Goal: Information Seeking & Learning: Learn about a topic

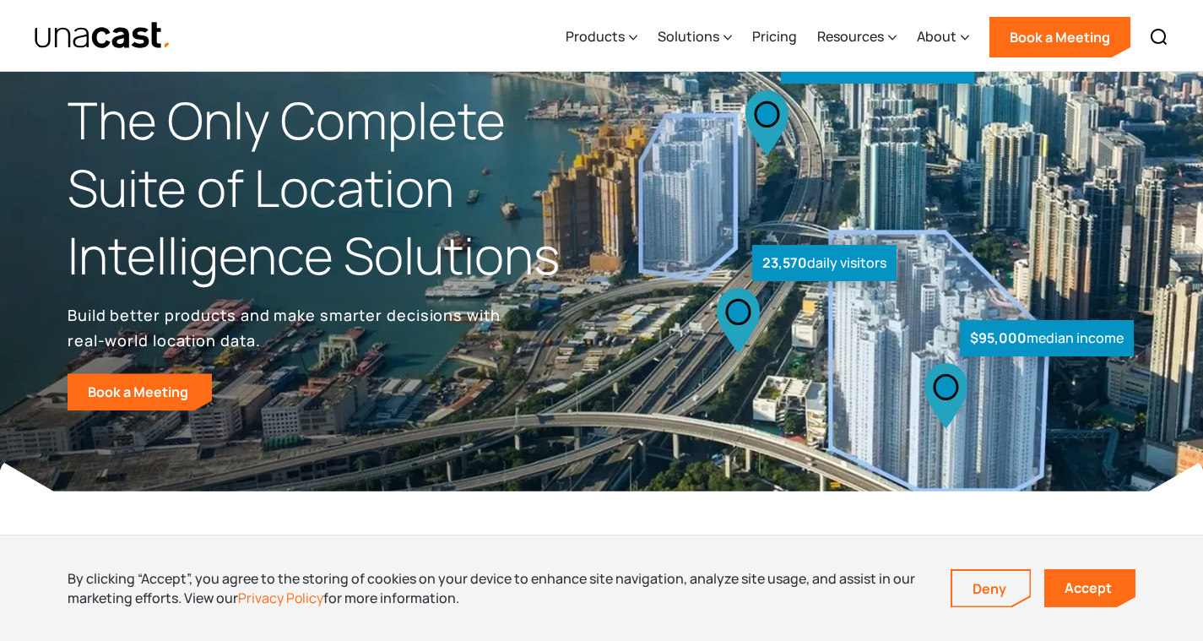
scroll to position [80, 0]
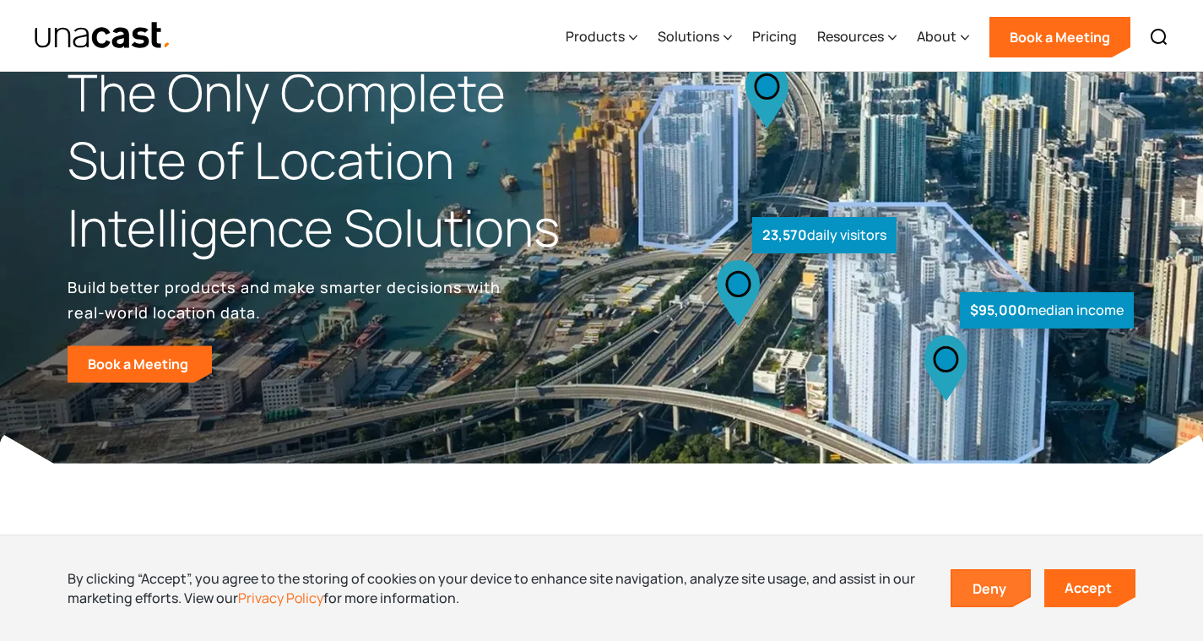
click at [968, 584] on link "Deny" at bounding box center [991, 588] width 78 height 35
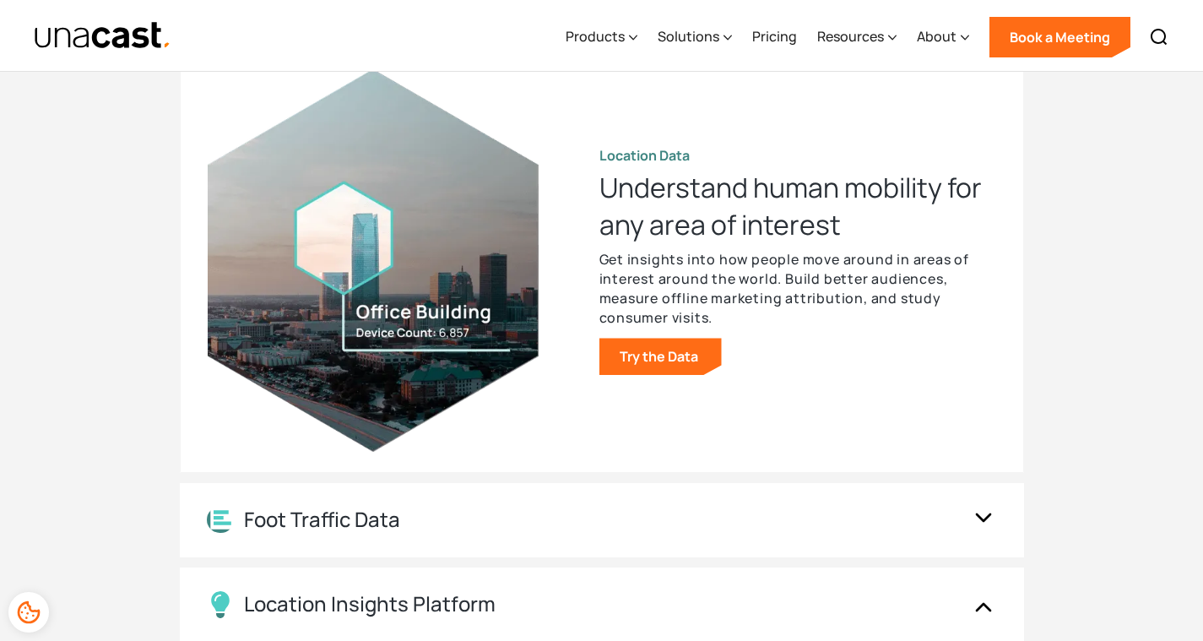
scroll to position [1678, 0]
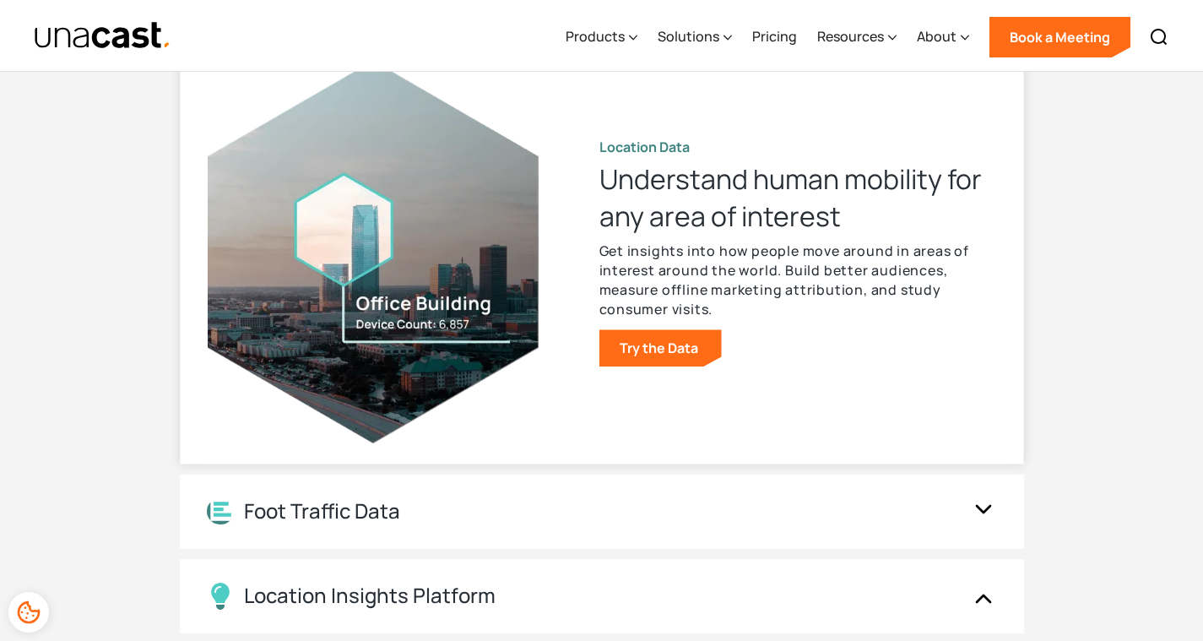
click at [646, 271] on p "Get insights into how people move around in areas of interest around the world.…" at bounding box center [797, 280] width 397 height 78
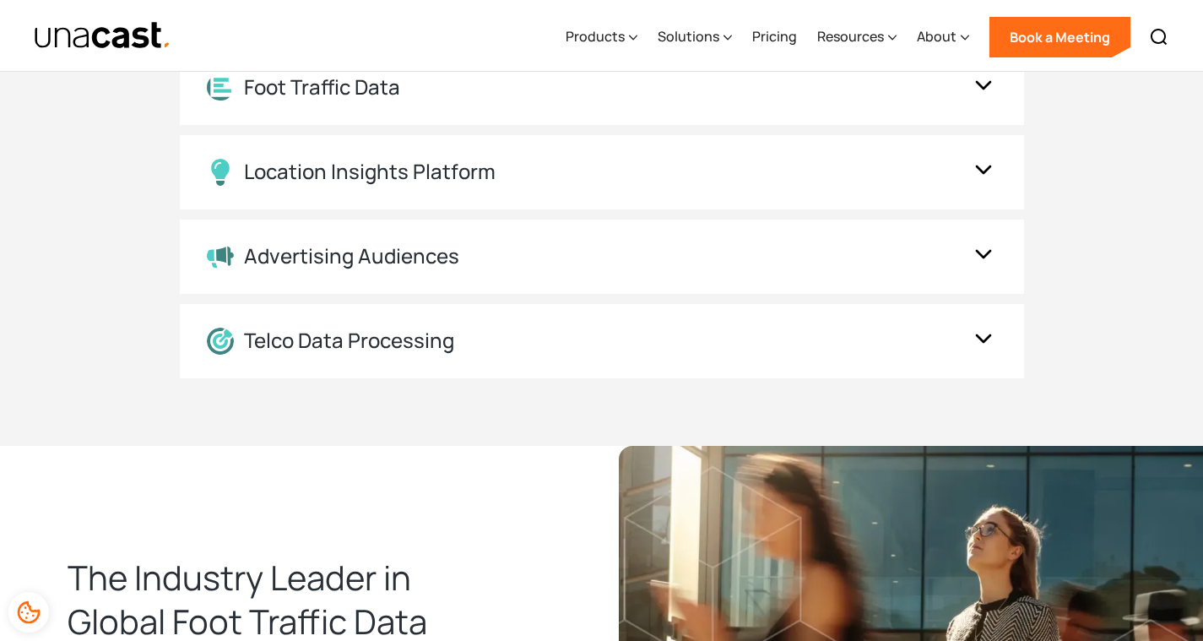
click at [646, 271] on div "Advertising Audiences" at bounding box center [602, 256] width 844 height 74
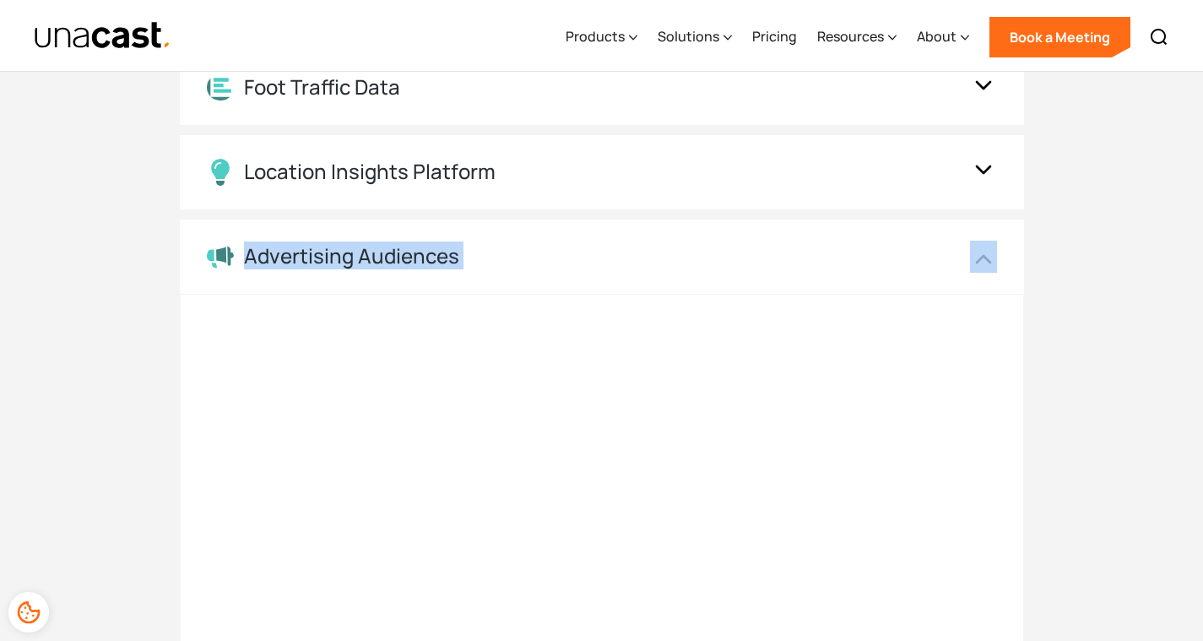
click at [646, 271] on div "Advertising Audiences" at bounding box center [602, 256] width 844 height 74
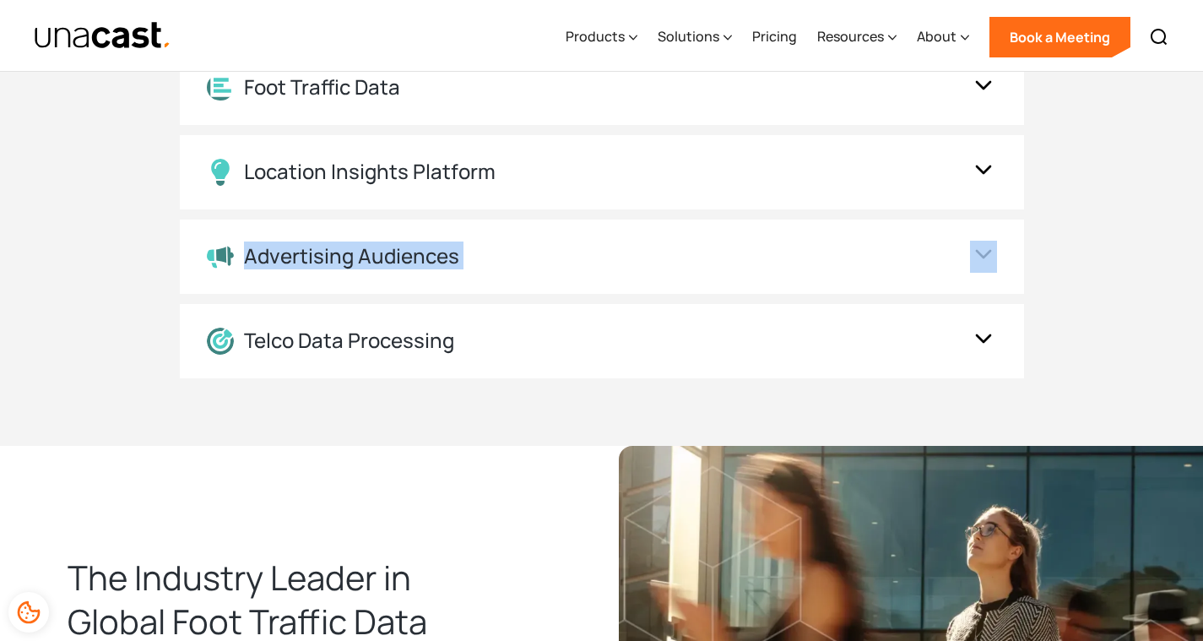
click at [646, 271] on div "Advertising Audiences" at bounding box center [602, 256] width 844 height 74
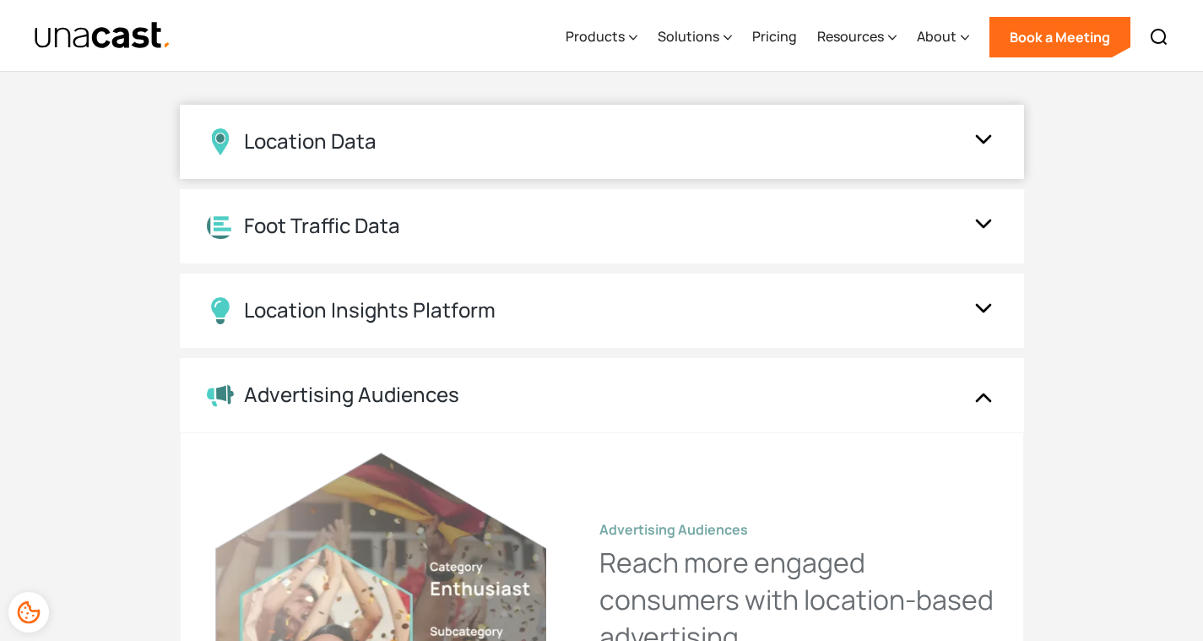
scroll to position [1454, 0]
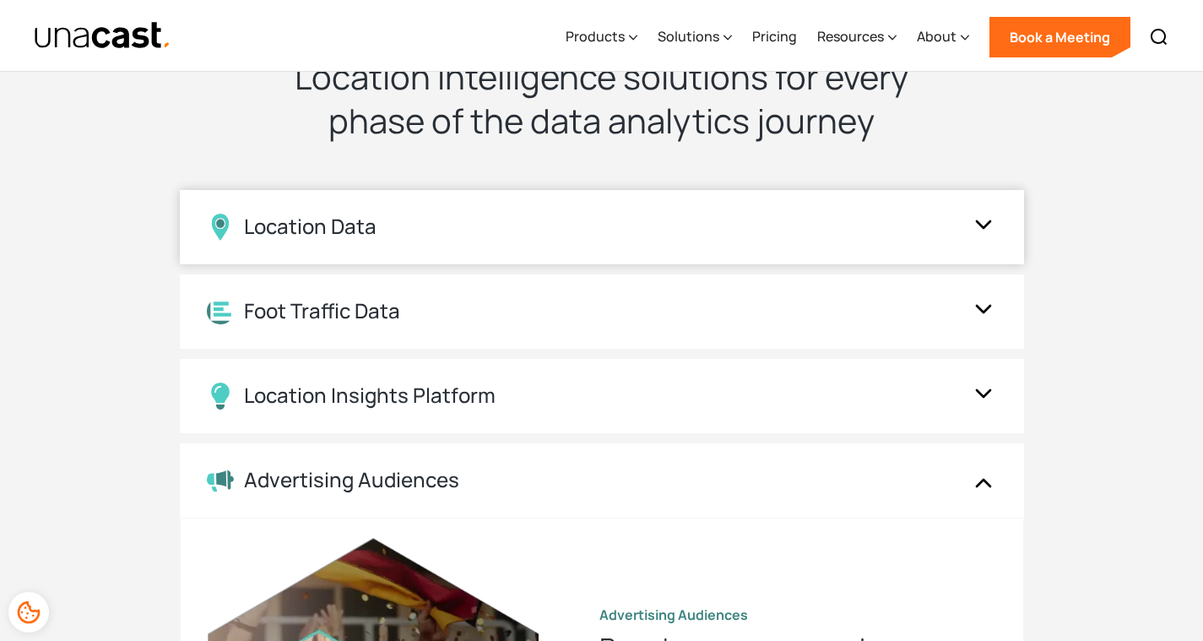
click at [637, 219] on div "Location Data" at bounding box center [585, 227] width 756 height 27
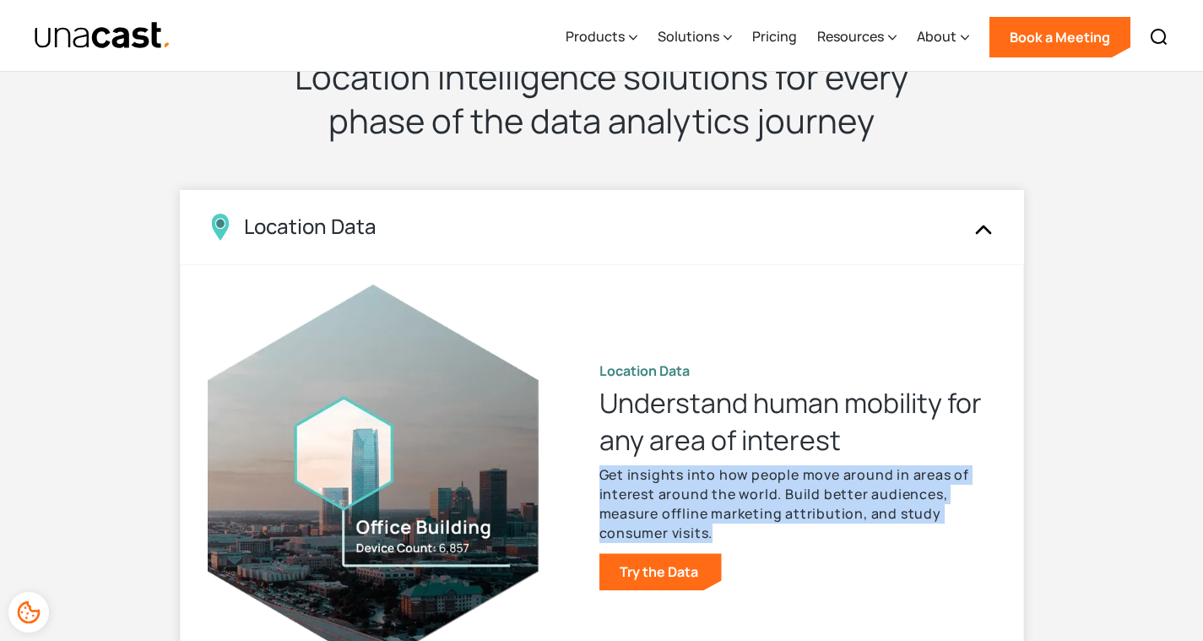
drag, startPoint x: 599, startPoint y: 475, endPoint x: 761, endPoint y: 533, distance: 171.1
click at [761, 533] on p "Get insights into how people move around in areas of interest around the world.…" at bounding box center [797, 504] width 397 height 78
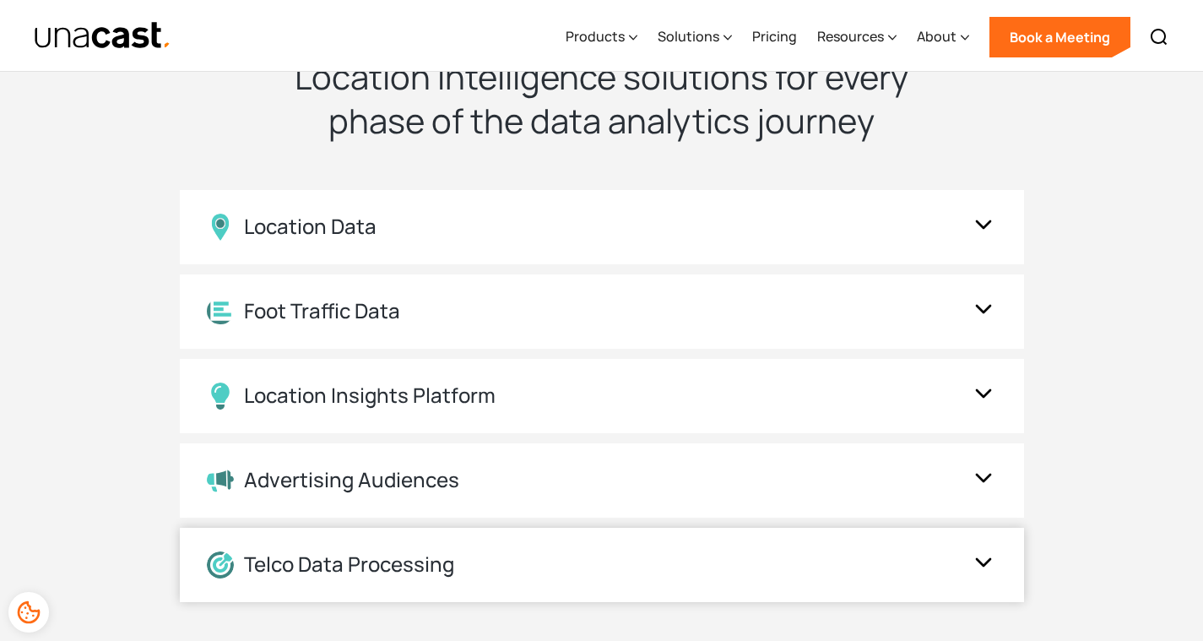
copy p "Get insights into how people move around in areas of interest around the world.…"
click at [871, 234] on div "Location Data" at bounding box center [585, 227] width 756 height 27
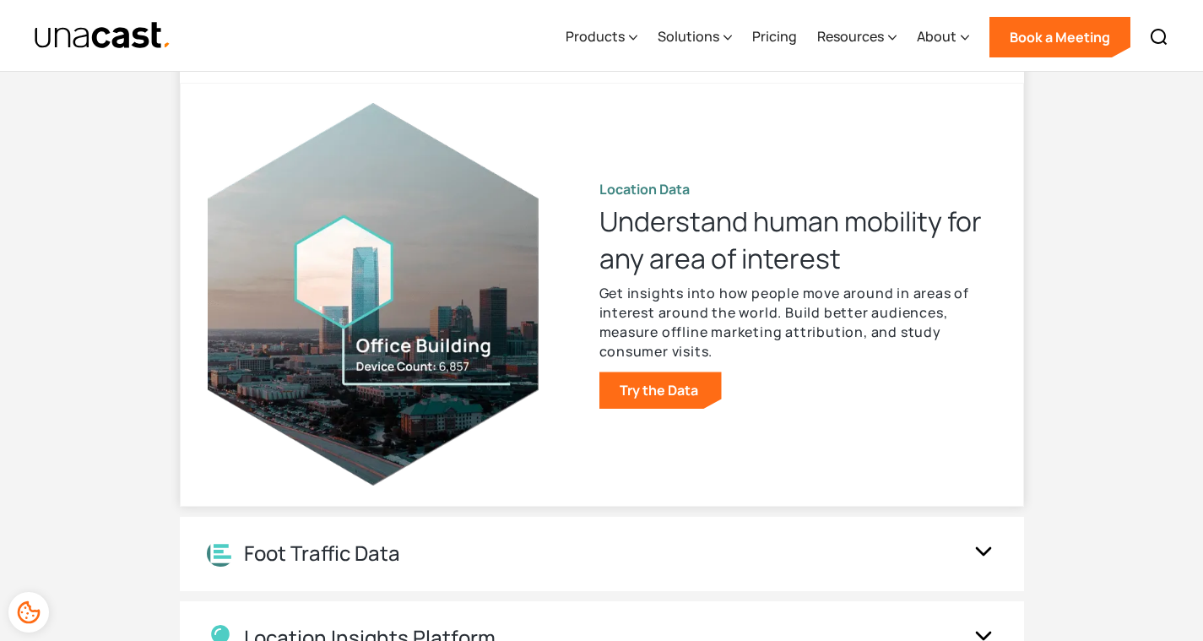
scroll to position [1680, 0]
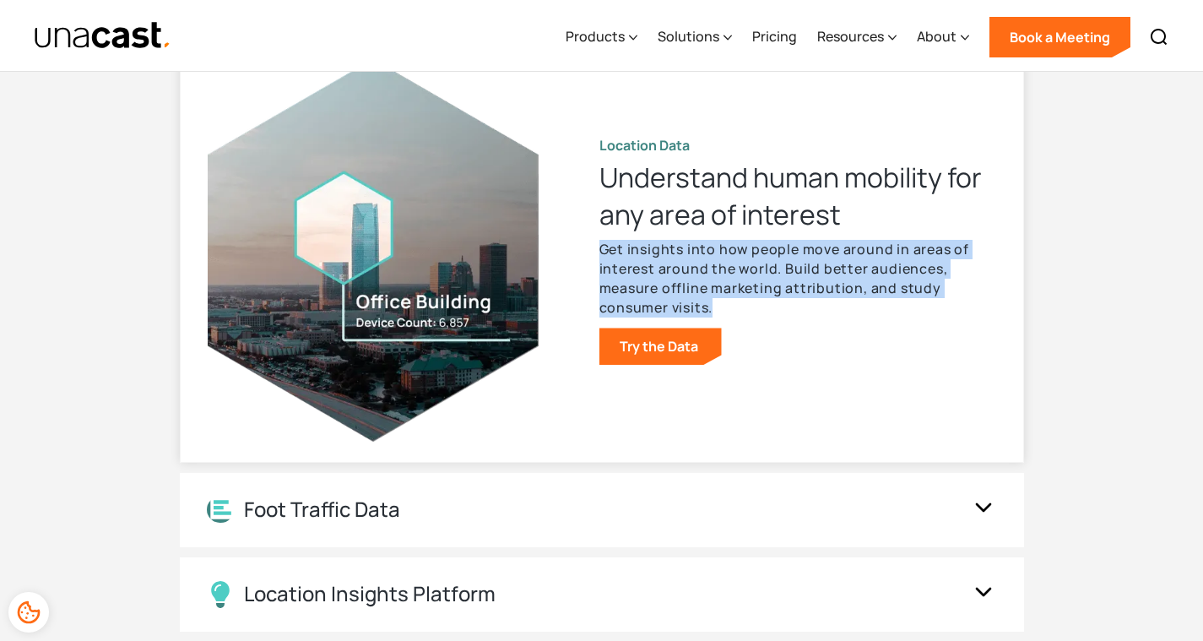
drag, startPoint x: 1033, startPoint y: 304, endPoint x: 593, endPoint y: 254, distance: 442.6
click at [593, 254] on div "UNACAST PRODUCTS Location intelligence solutions for every phase of the data an…" at bounding box center [602, 298] width 1080 height 1004
copy p "Get insights into how people move around in areas of interest around the world.…"
click at [674, 497] on div "Foot Traffic Data" at bounding box center [602, 510] width 844 height 74
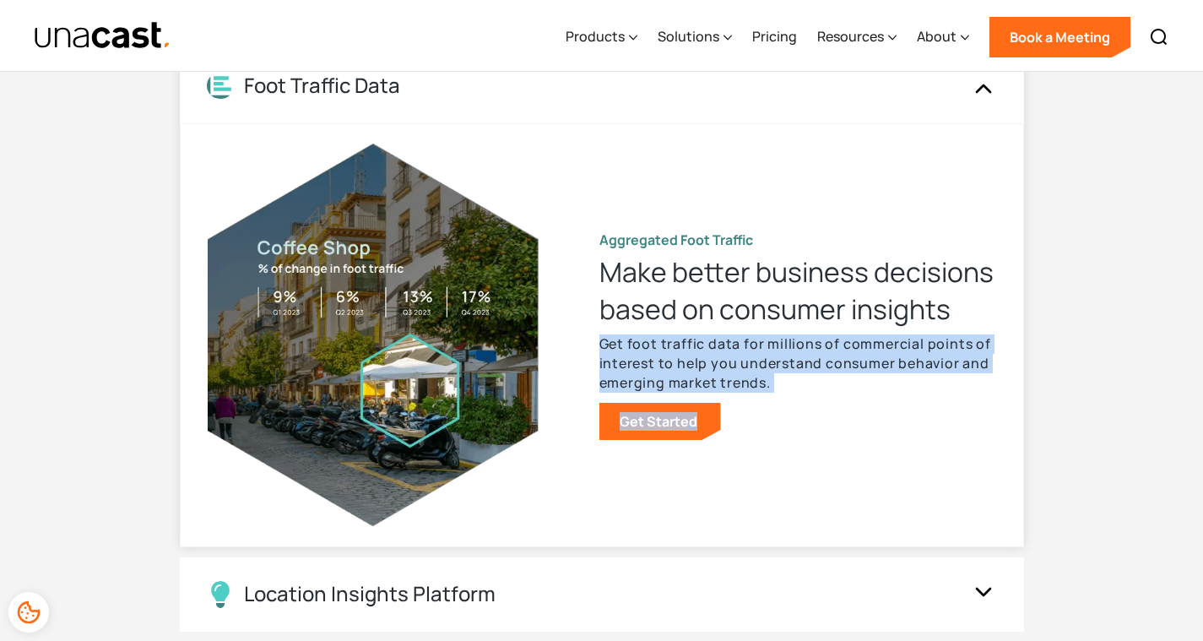
drag, startPoint x: 1041, startPoint y: 411, endPoint x: 590, endPoint y: 343, distance: 455.9
click at [590, 343] on div "UNACAST PRODUCTS Location intelligence solutions for every phase of the data an…" at bounding box center [602, 298] width 1080 height 1004
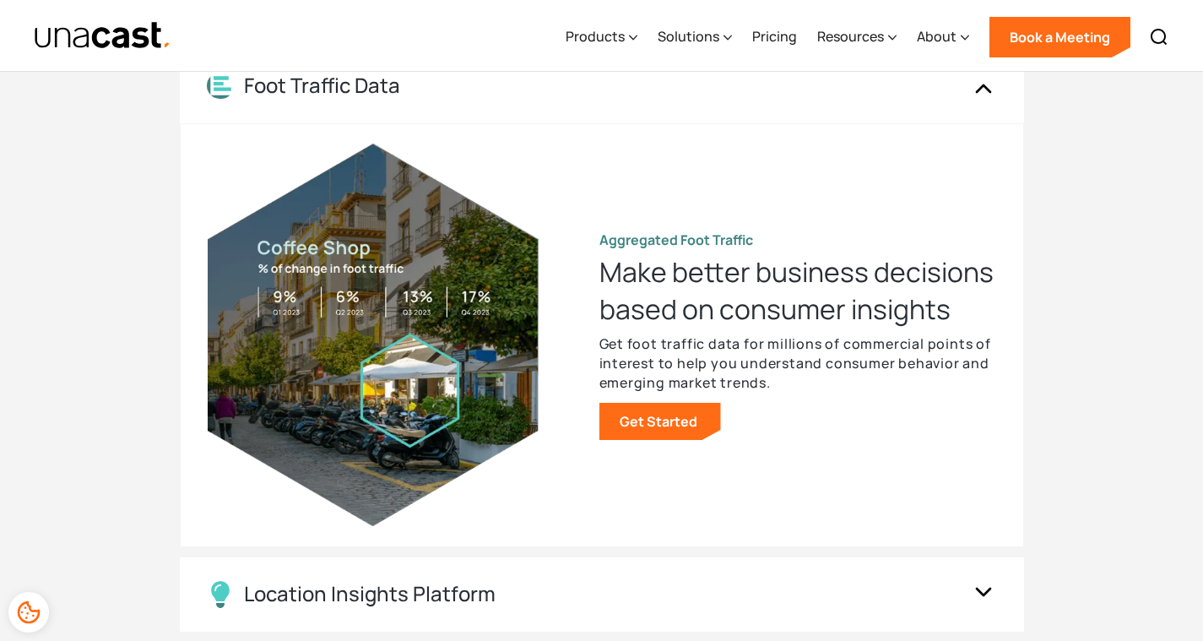
click at [1055, 402] on div "UNACAST PRODUCTS Location intelligence solutions for every phase of the data an…" at bounding box center [602, 298] width 1080 height 1004
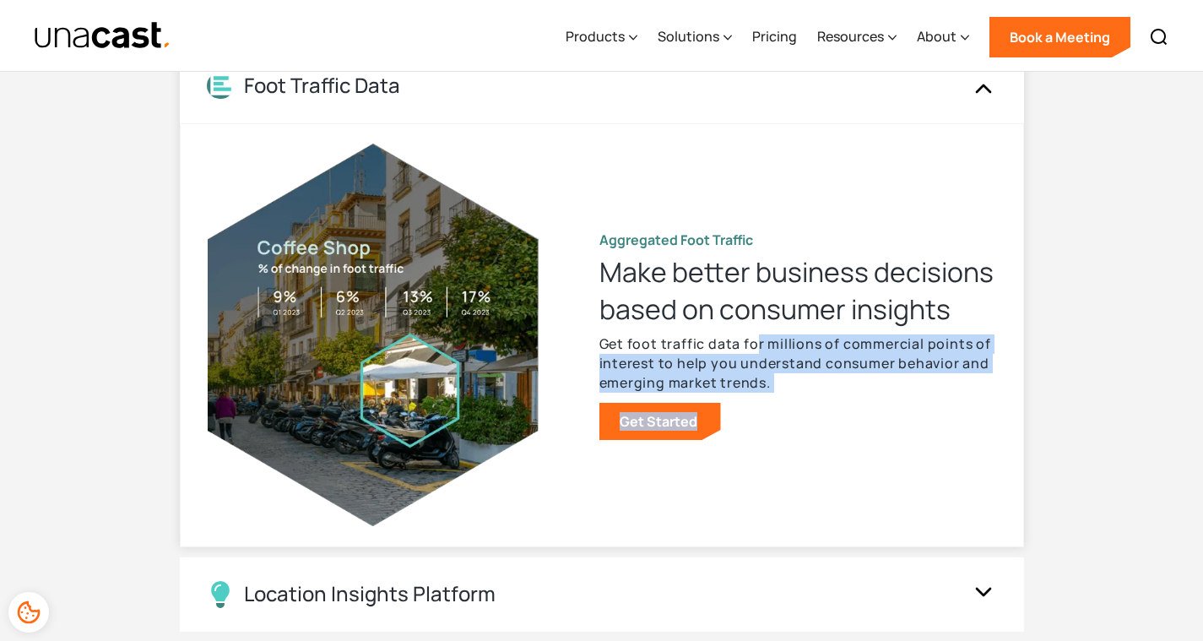
drag, startPoint x: 1043, startPoint y: 396, endPoint x: 755, endPoint y: 343, distance: 293.5
click at [755, 343] on div "UNACAST PRODUCTS Location intelligence solutions for every phase of the data an…" at bounding box center [602, 298] width 1080 height 1004
click at [1058, 380] on div "UNACAST PRODUCTS Location intelligence solutions for every phase of the data an…" at bounding box center [602, 298] width 1080 height 1004
drag, startPoint x: 1045, startPoint y: 383, endPoint x: 597, endPoint y: 341, distance: 450.2
click at [597, 341] on div "UNACAST PRODUCTS Location intelligence solutions for every phase of the data an…" at bounding box center [602, 298] width 1080 height 1004
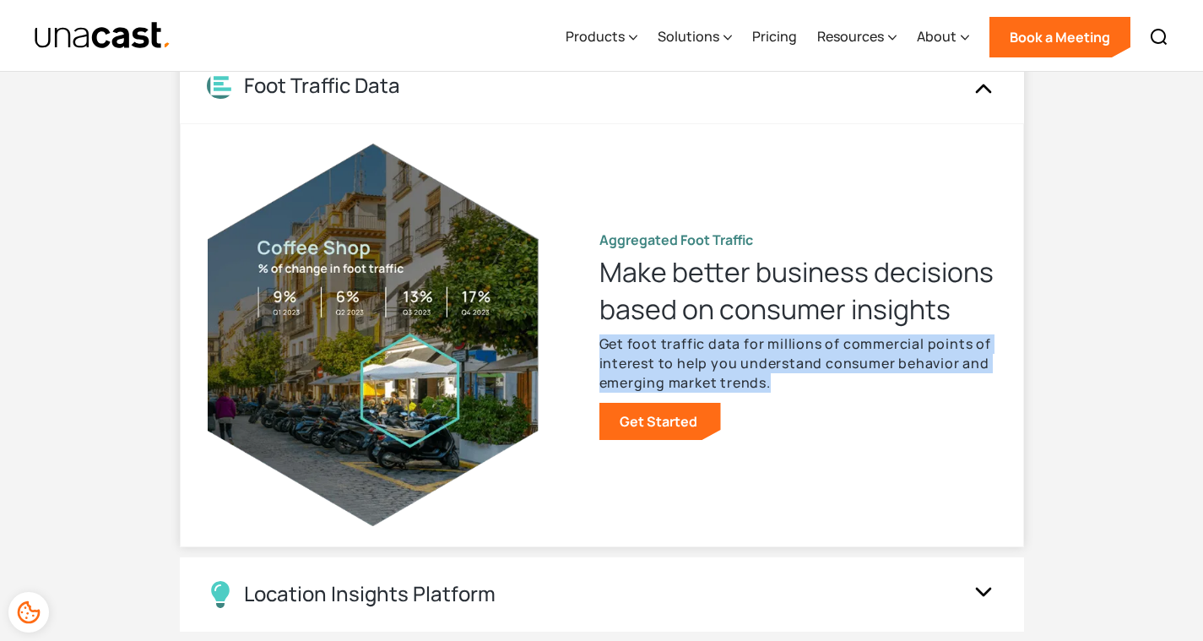
copy p "Get foot traffic data for millions of commercial points of interest to help you…"
click at [937, 591] on div "Location Insights Platform" at bounding box center [585, 594] width 756 height 27
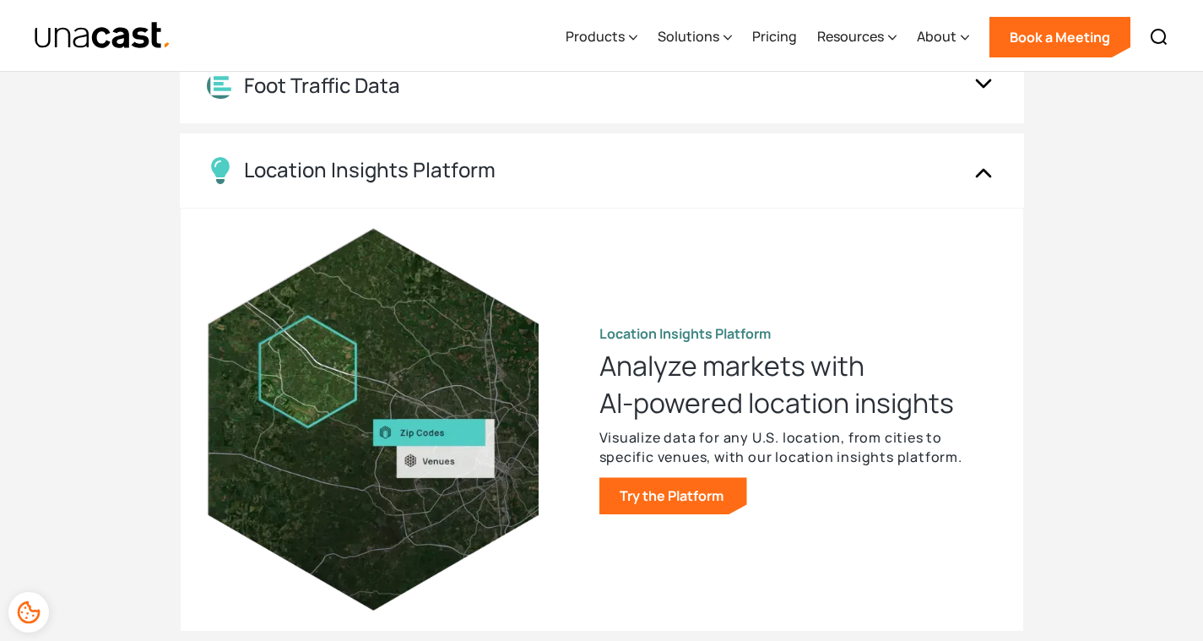
click at [1054, 463] on div "UNACAST PRODUCTS Location intelligence solutions for every phase of the data an…" at bounding box center [602, 298] width 1080 height 1004
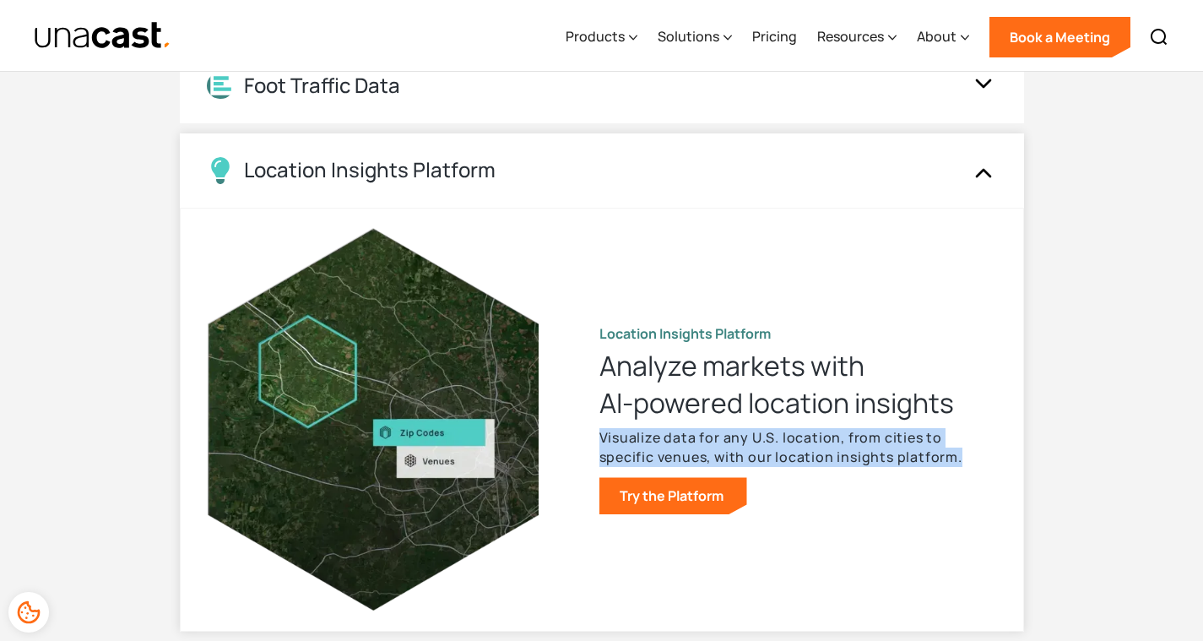
drag, startPoint x: 1028, startPoint y: 459, endPoint x: 599, endPoint y: 442, distance: 429.1
click at [599, 442] on div "UNACAST PRODUCTS Location intelligence solutions for every phase of the data an…" at bounding box center [602, 298] width 1080 height 1004
copy p "Visualize data for any U.S. location, from cities to specific venues, with our …"
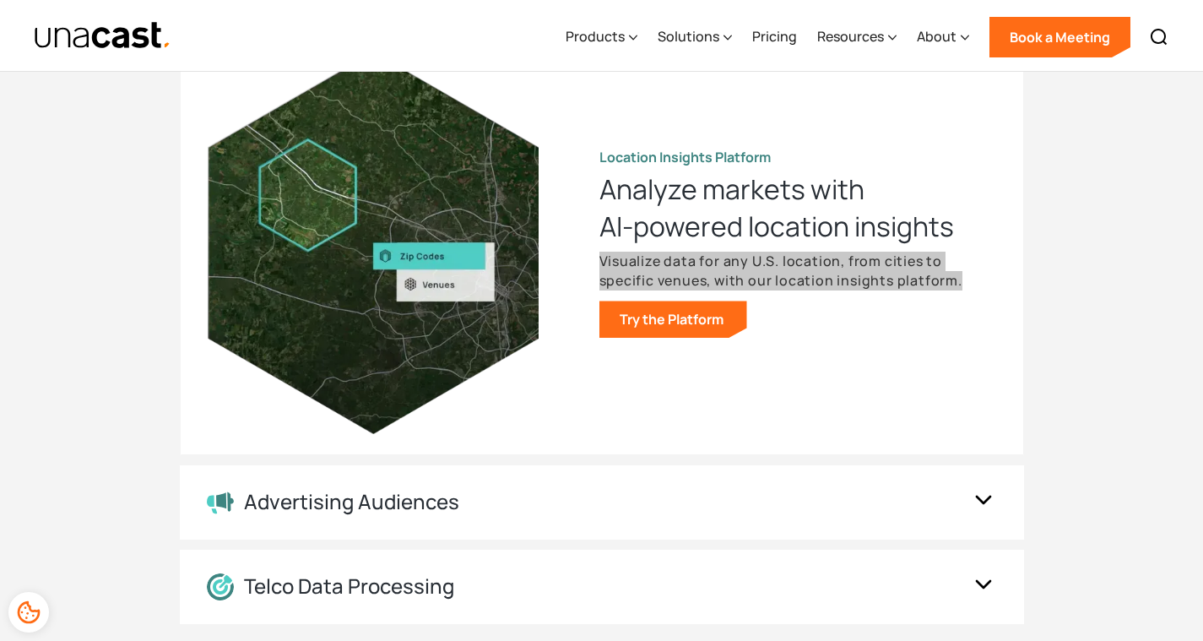
scroll to position [1894, 0]
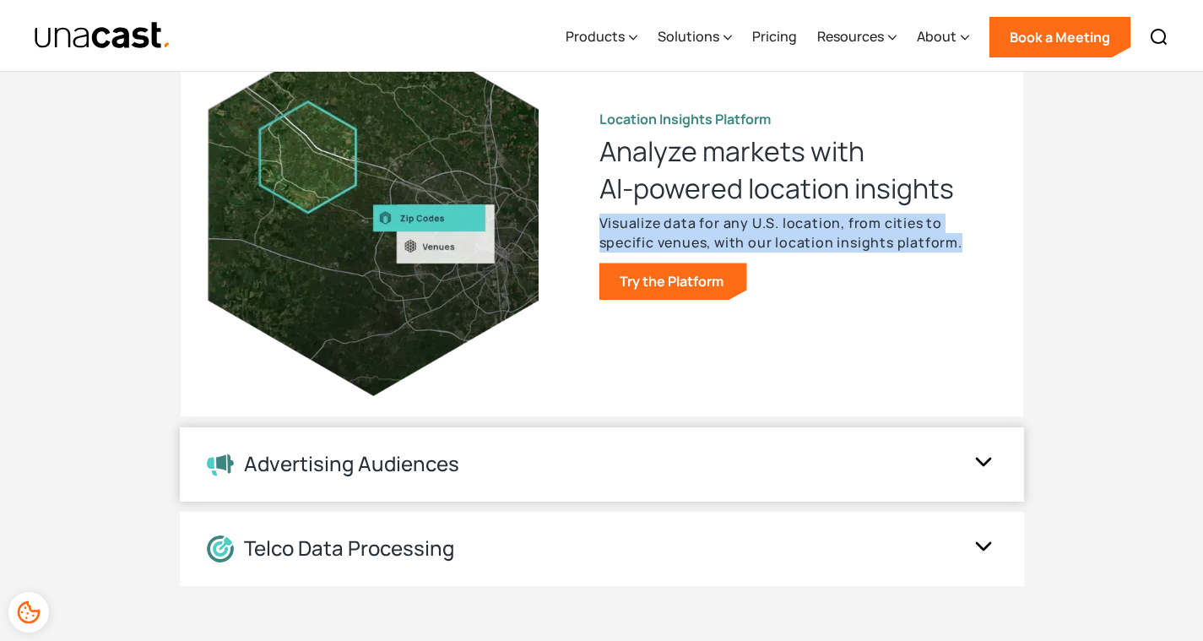
click at [519, 467] on div "Advertising Audiences" at bounding box center [585, 464] width 756 height 24
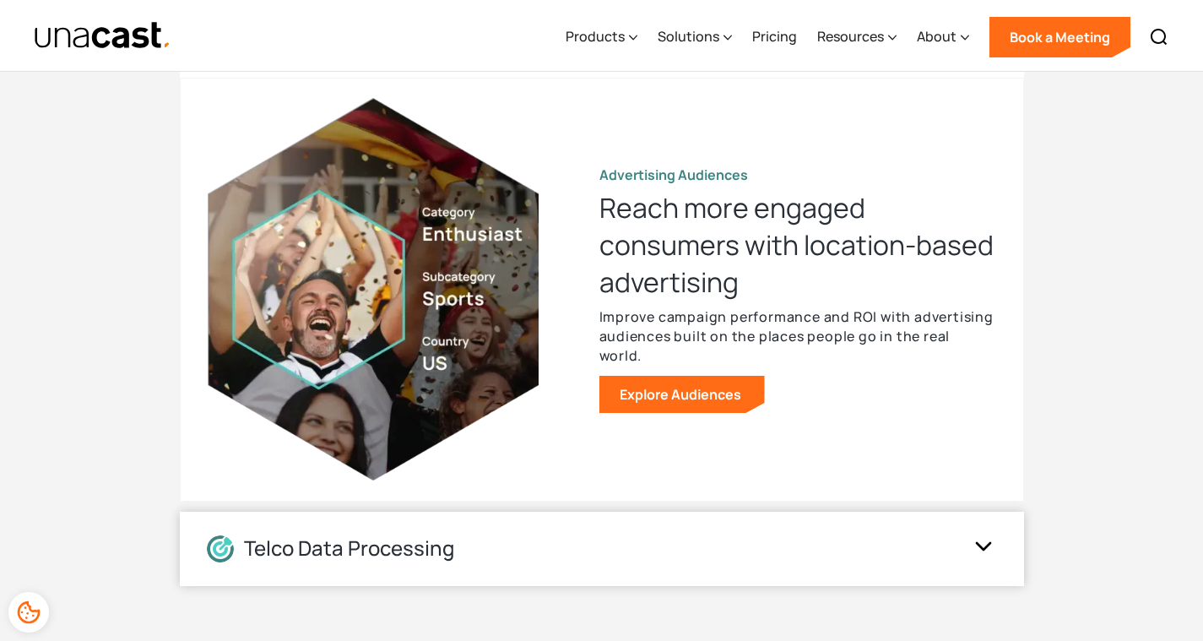
click at [569, 544] on div "Telco Data Processing" at bounding box center [585, 548] width 756 height 27
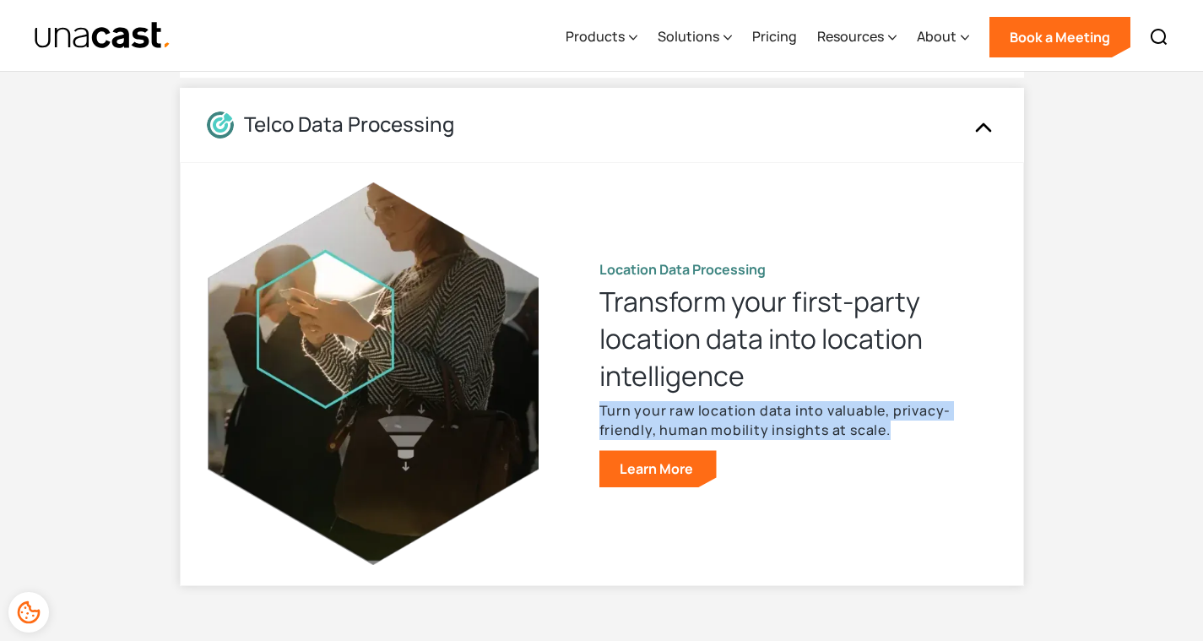
drag, startPoint x: 1042, startPoint y: 439, endPoint x: 592, endPoint y: 410, distance: 451.6
click at [592, 410] on div "UNACAST PRODUCTS Location intelligence solutions for every phase of the data an…" at bounding box center [602, 83] width 1080 height 1004
copy p "Turn your raw location data into valuable, privacy-friendly, human mobility ins…"
click at [1074, 389] on div "UNACAST PRODUCTS Location intelligence solutions for every phase of the data an…" at bounding box center [602, 83] width 1080 height 1004
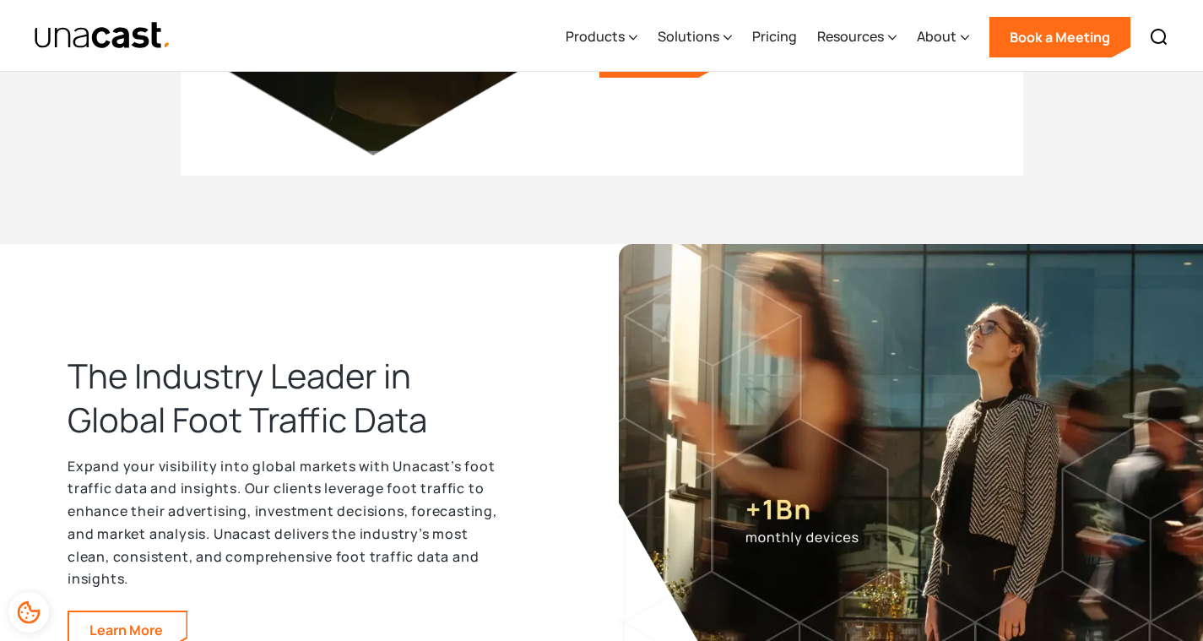
scroll to position [2309, 0]
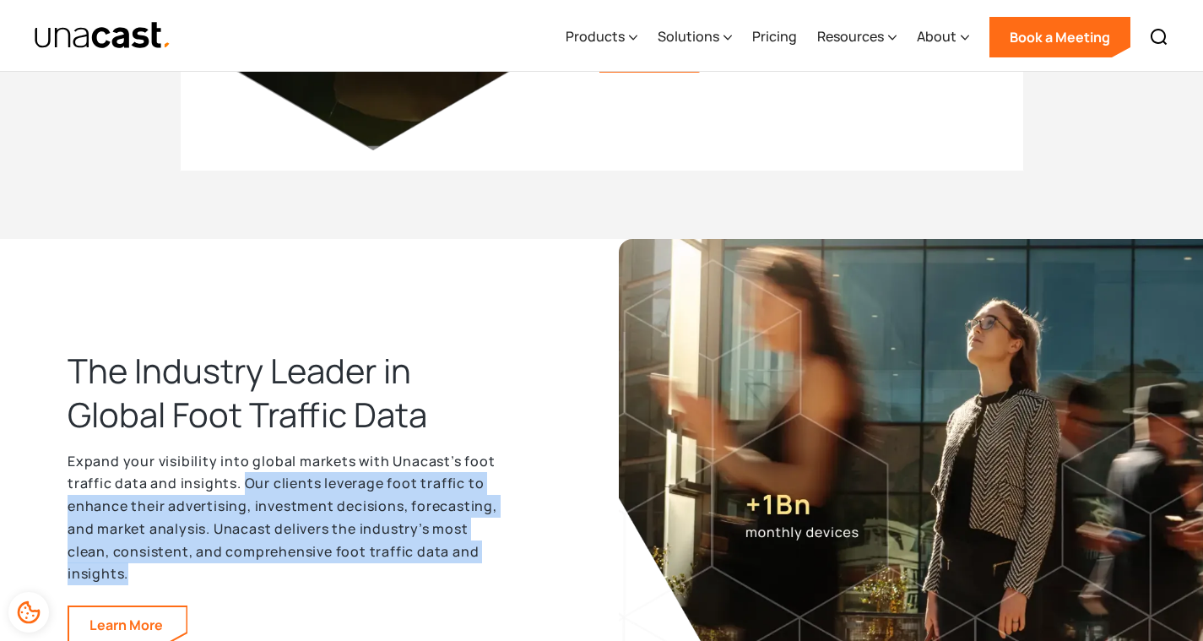
drag, startPoint x: 243, startPoint y: 484, endPoint x: 131, endPoint y: 577, distance: 146.2
click at [131, 577] on p "Expand your visibility into global markets with Unacast’s foot traffic data and…" at bounding box center [287, 517] width 439 height 135
copy p "Our clients leverage foot traffic to enhance their advertising, investment deci…"
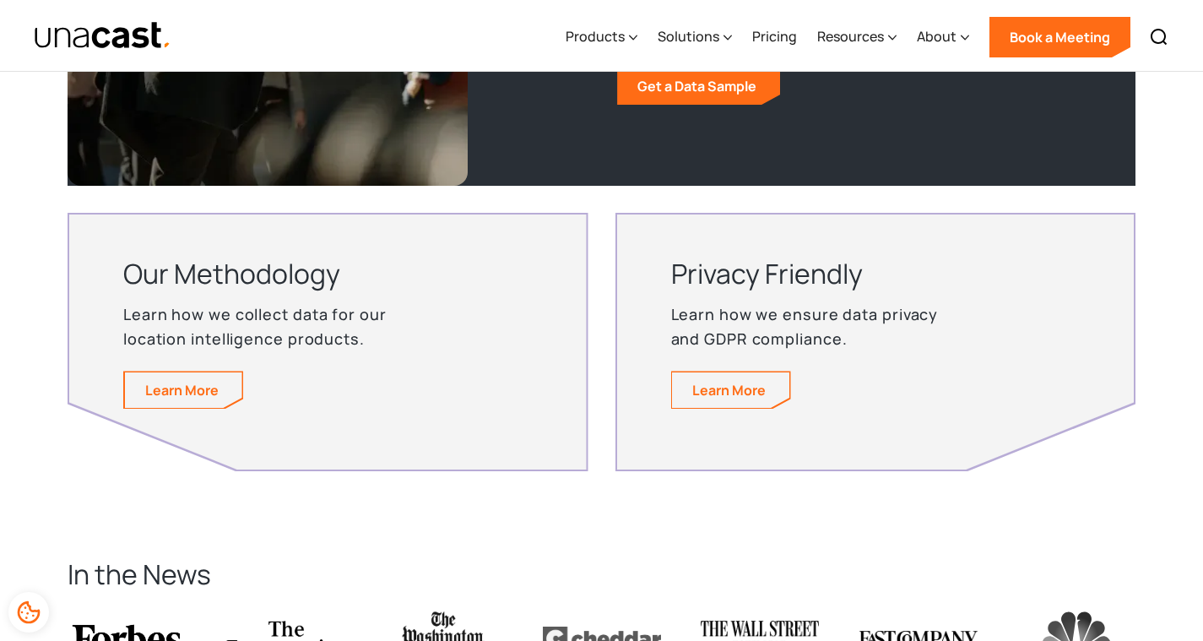
scroll to position [3331, 0]
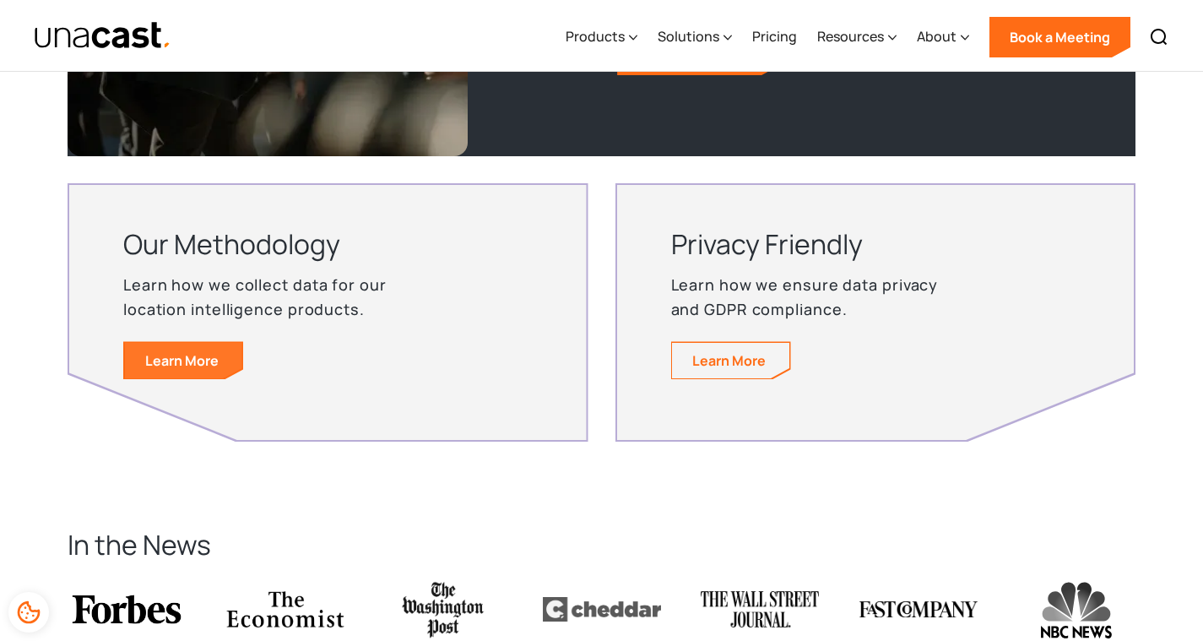
click at [172, 366] on link "Learn More" at bounding box center [183, 360] width 117 height 35
